Goal: Task Accomplishment & Management: Complete application form

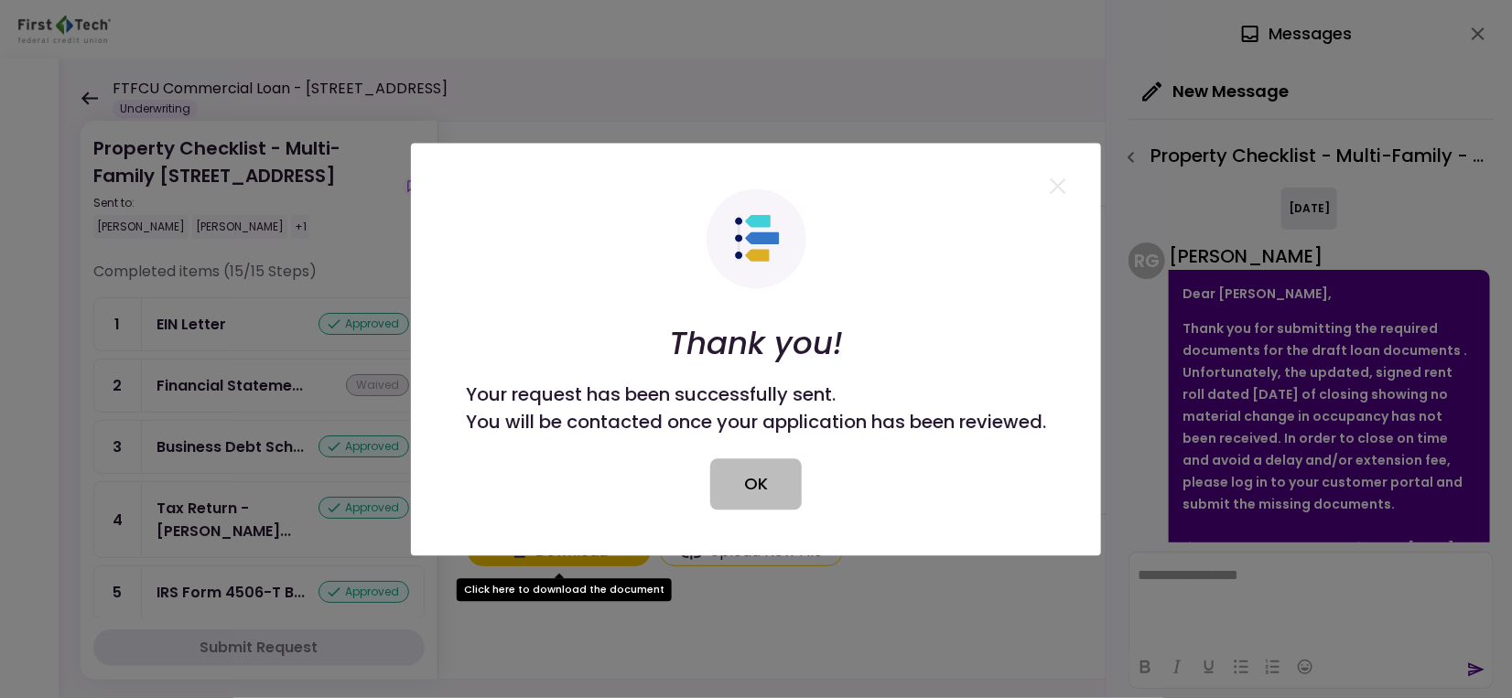
scroll to position [416, 0]
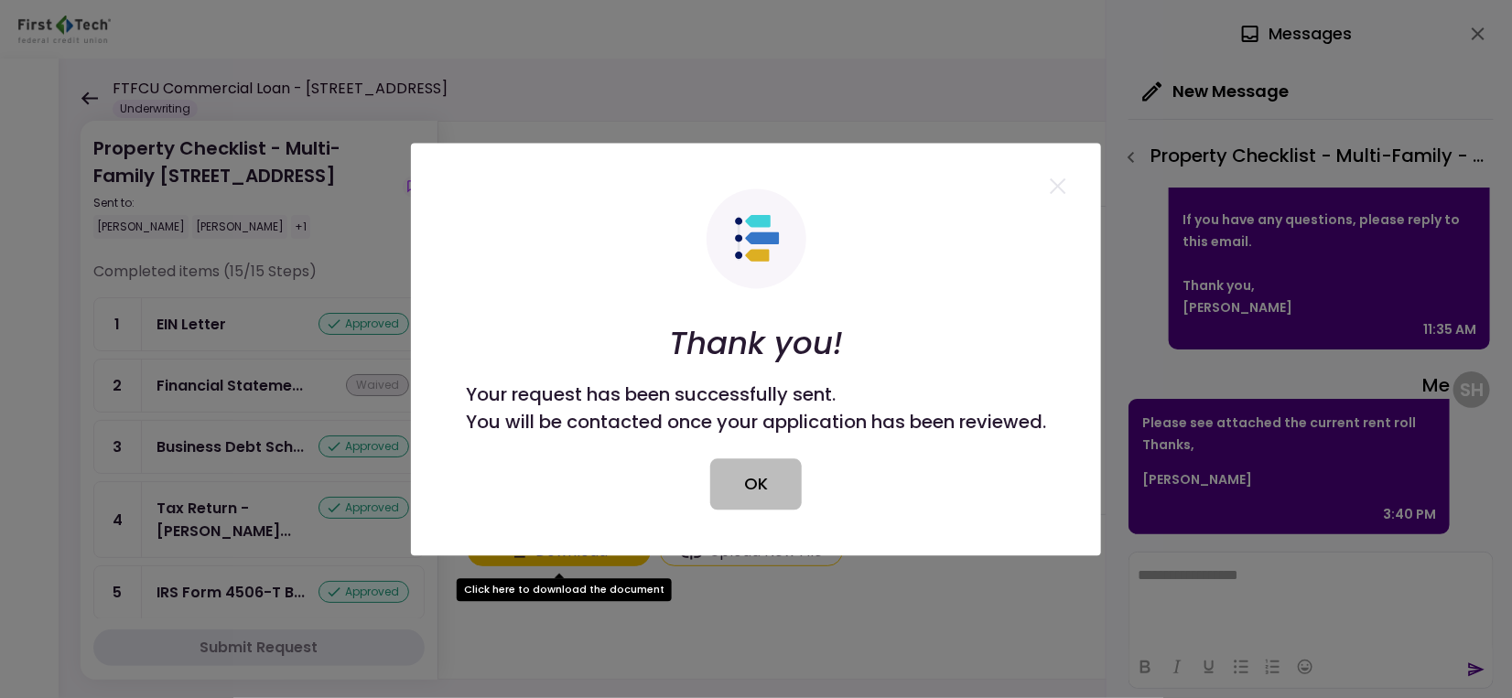
click at [746, 481] on button "OK" at bounding box center [756, 483] width 92 height 51
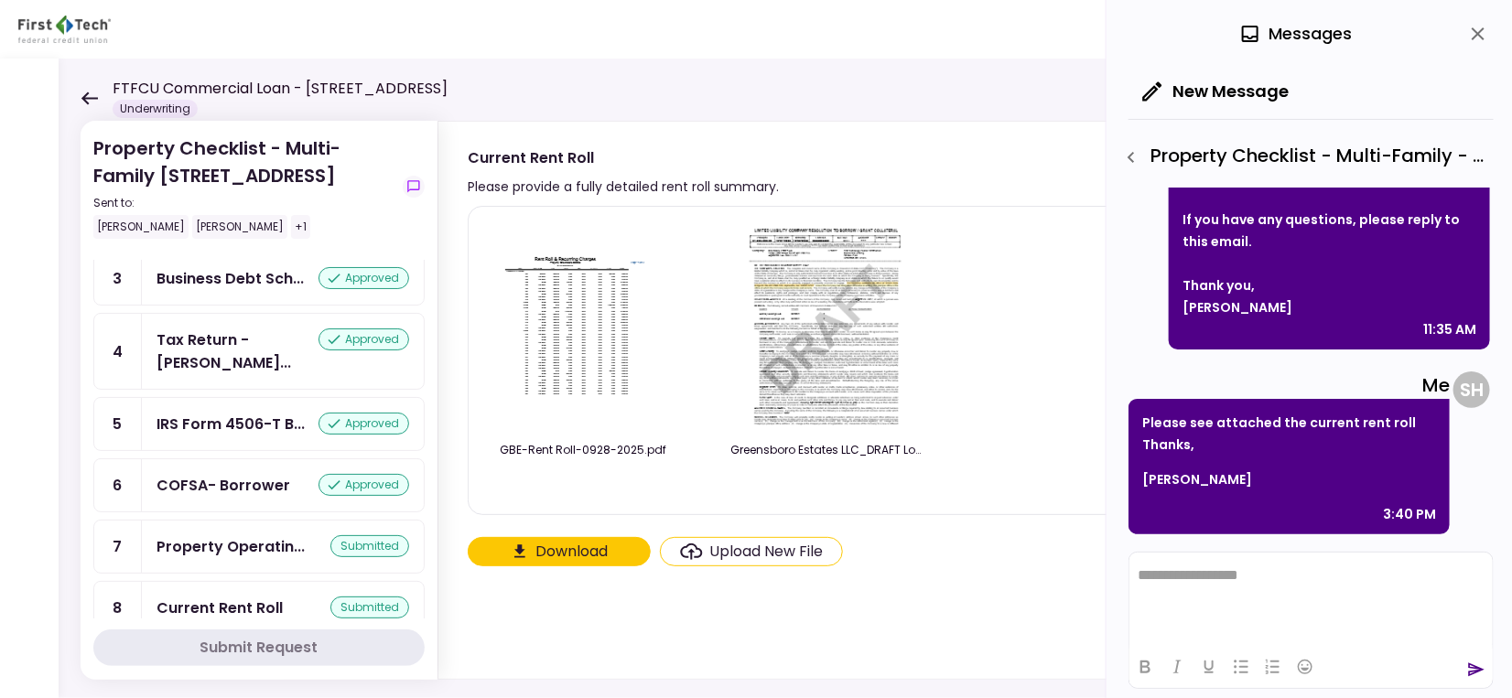
scroll to position [366, 0]
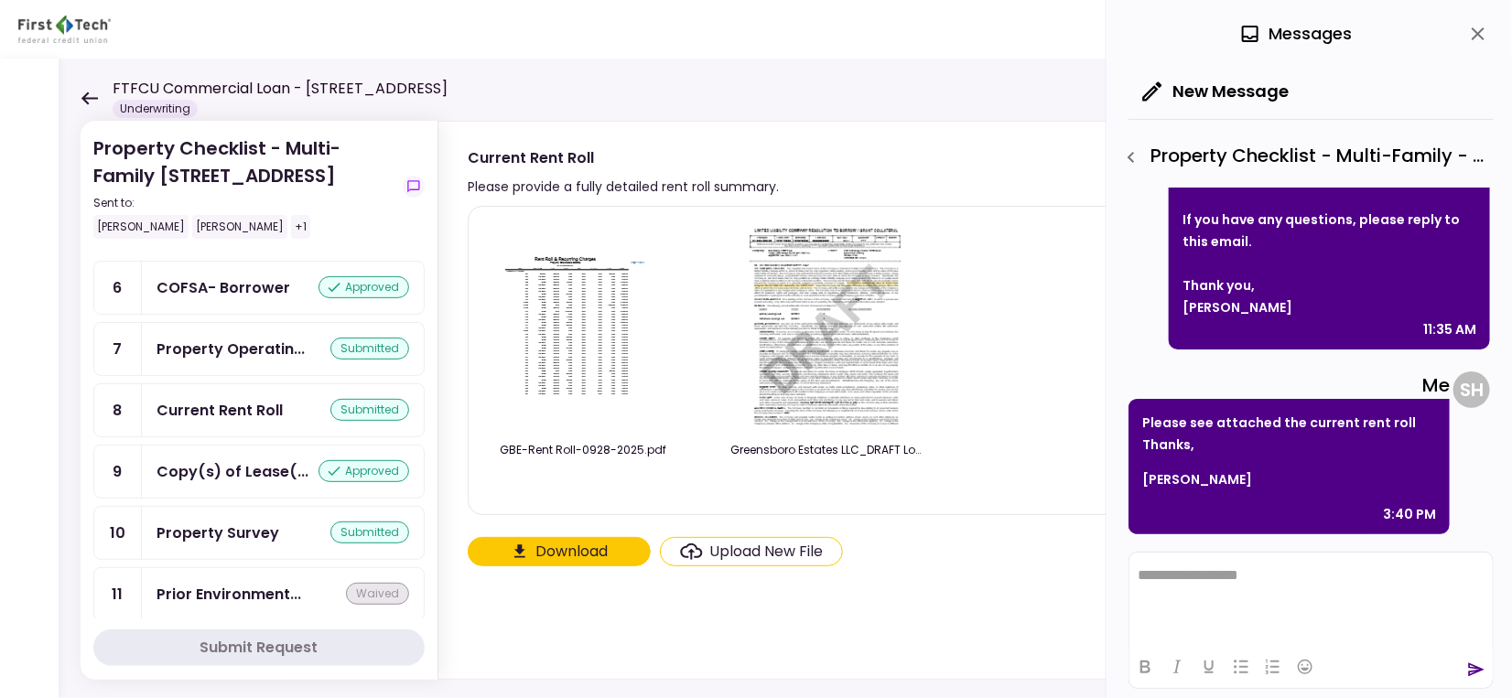
click at [752, 549] on div "Upload New File" at bounding box center [766, 552] width 113 height 22
click at [0, 0] on input "Upload New File" at bounding box center [0, 0] width 0 height 0
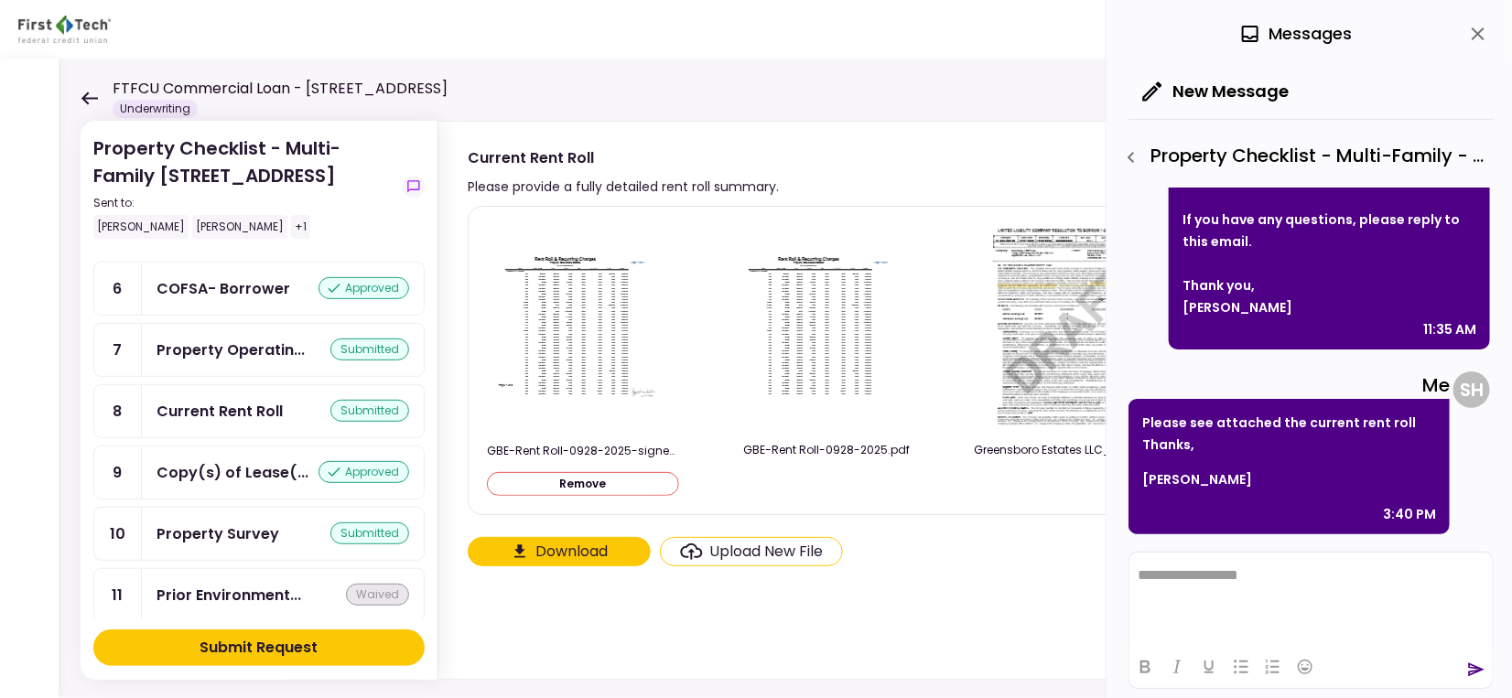
click at [331, 644] on button "Submit Request" at bounding box center [258, 648] width 331 height 37
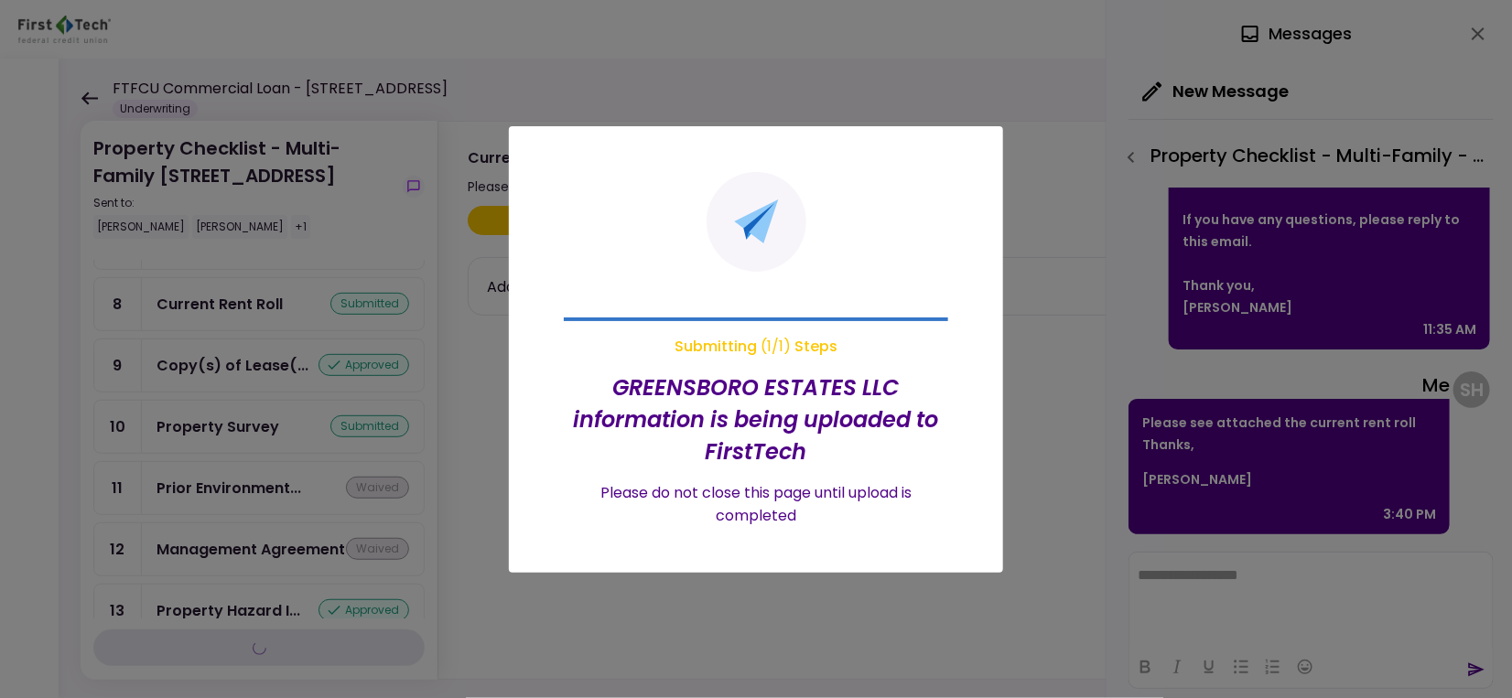
scroll to position [366, 0]
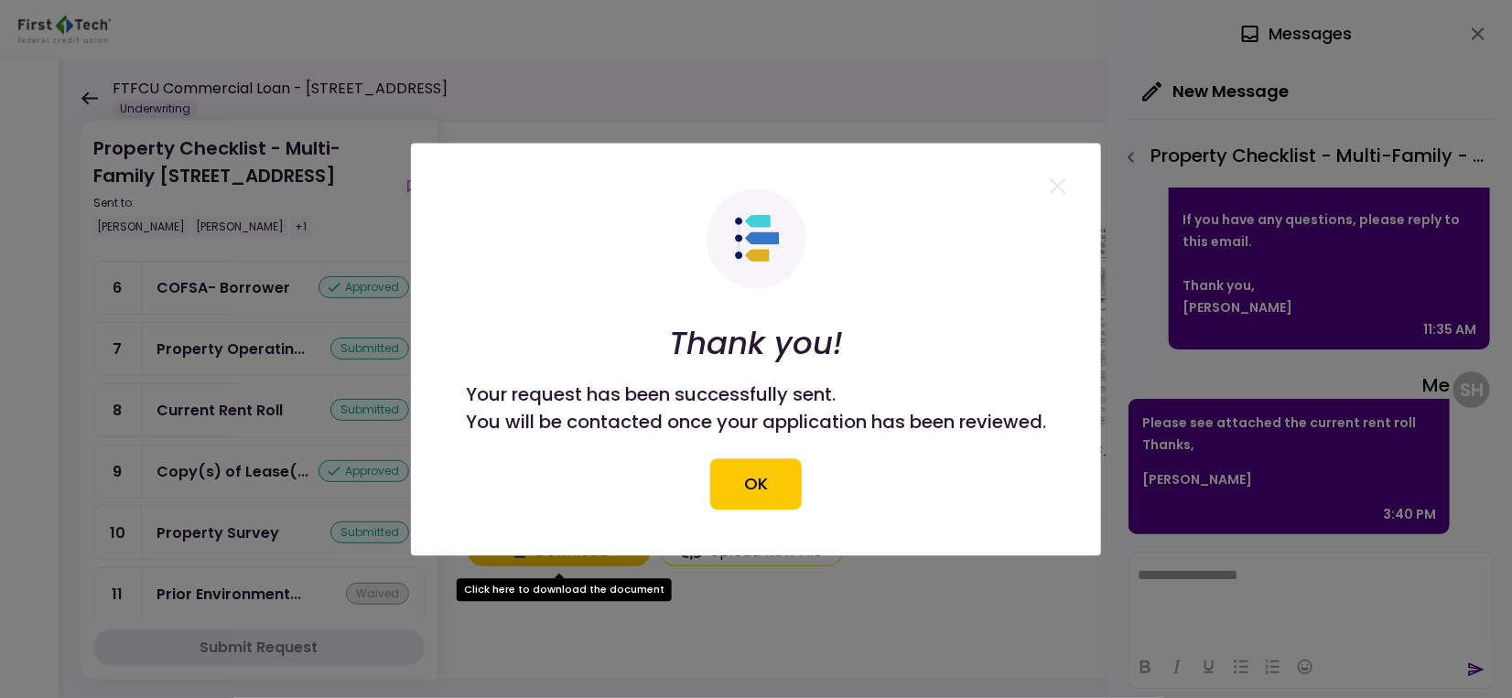
click at [770, 501] on button "OK" at bounding box center [756, 483] width 92 height 51
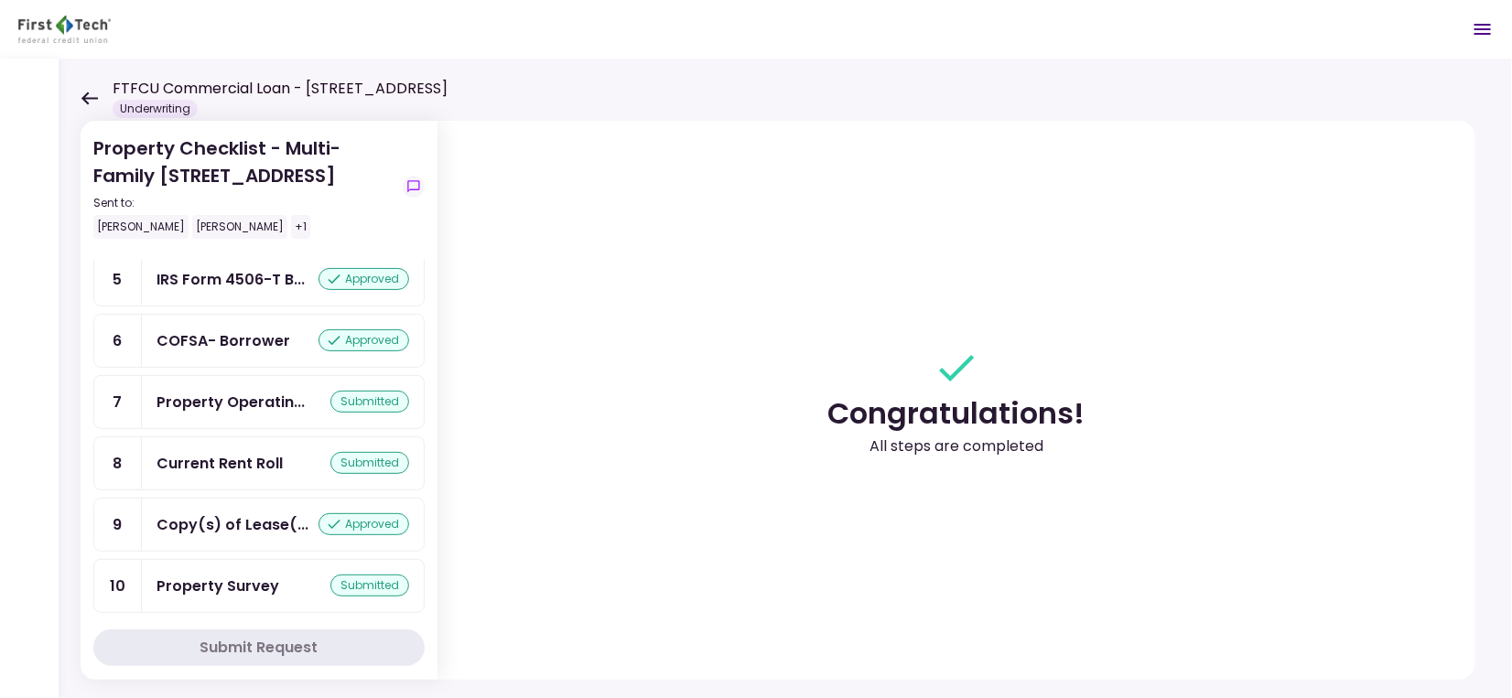
scroll to position [609, 0]
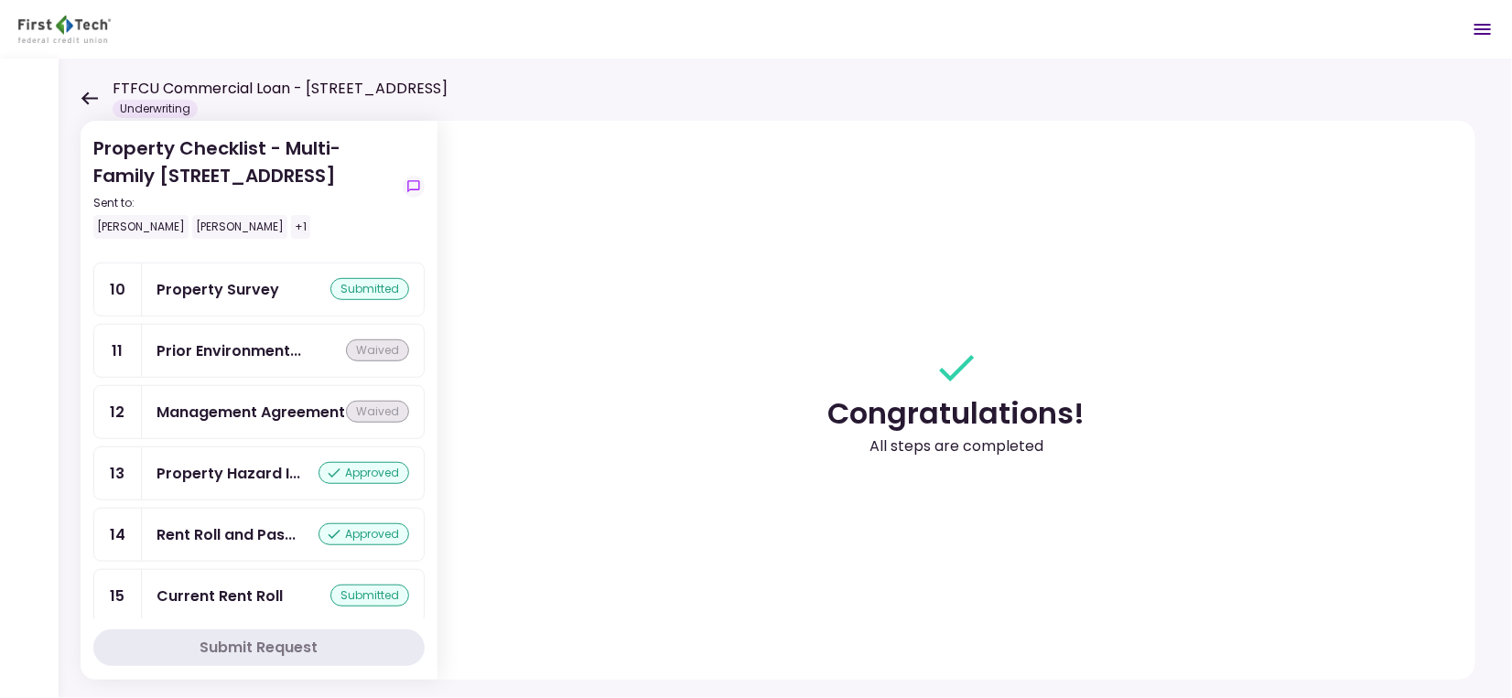
click at [90, 102] on icon at bounding box center [89, 99] width 17 height 14
